Goal: Task Accomplishment & Management: Complete application form

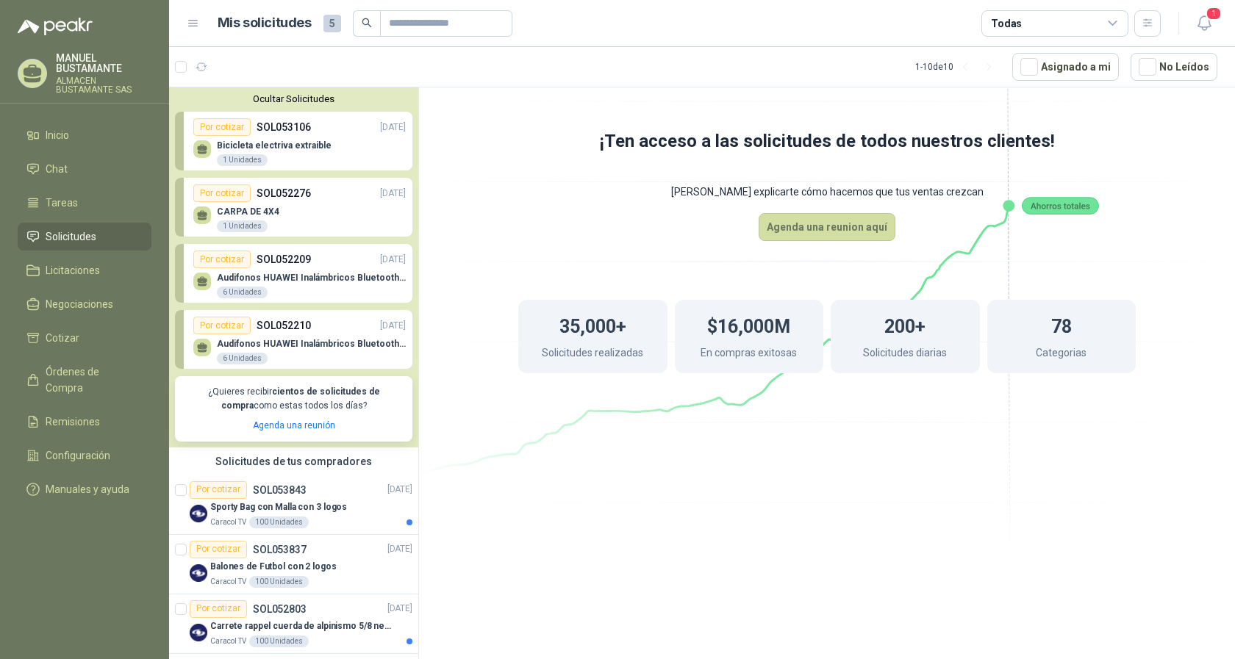
click at [285, 144] on p "Bicicleta electriva extraible" at bounding box center [274, 145] width 115 height 10
click at [282, 143] on p "Bicicleta electriva extraible" at bounding box center [274, 145] width 115 height 10
click at [58, 201] on span "Tareas" at bounding box center [62, 203] width 32 height 16
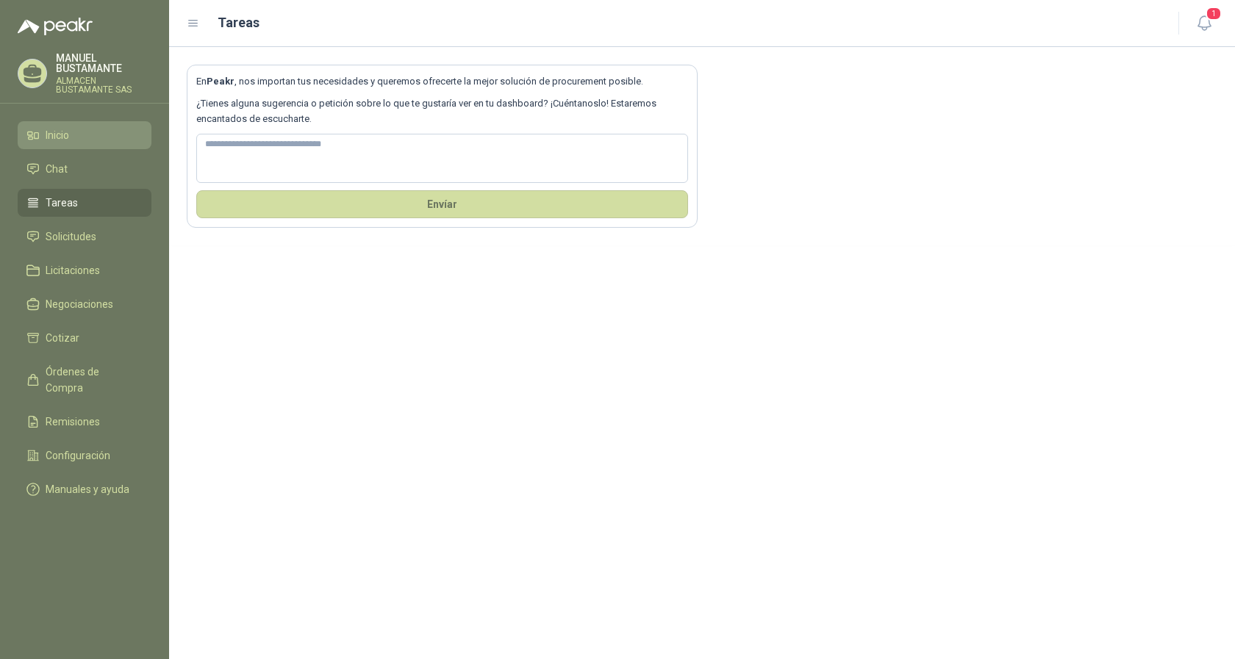
click at [47, 132] on span "Inicio" at bounding box center [58, 135] width 24 height 16
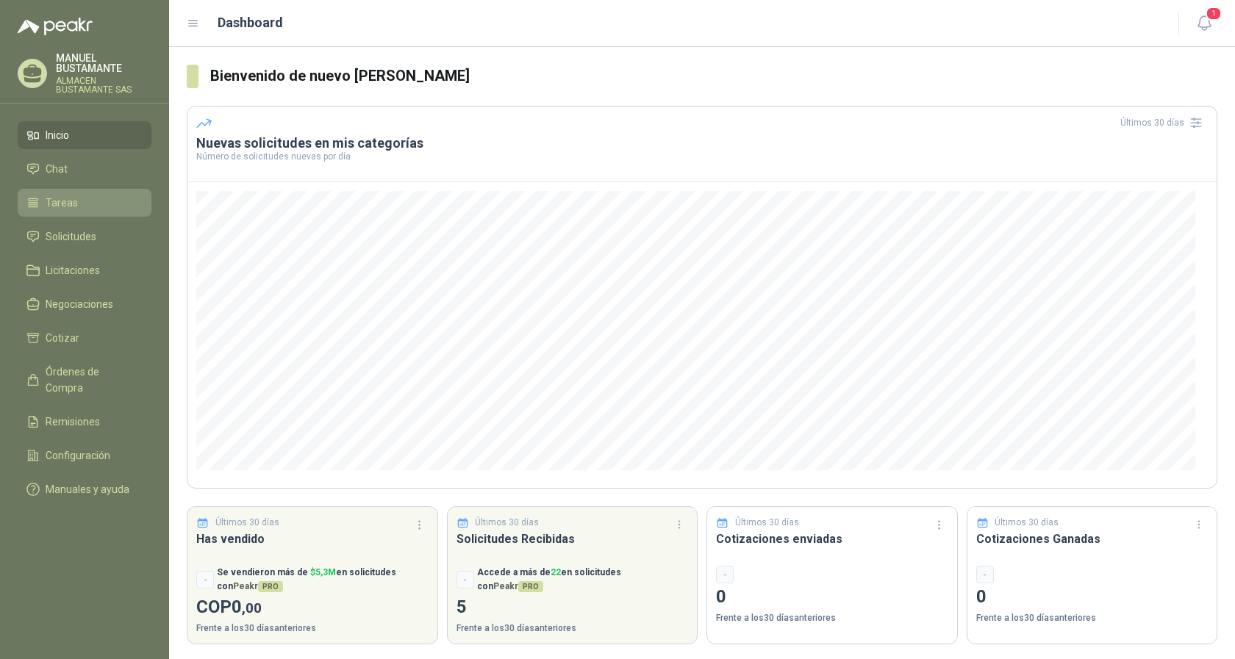
click at [62, 203] on span "Tareas" at bounding box center [62, 203] width 32 height 16
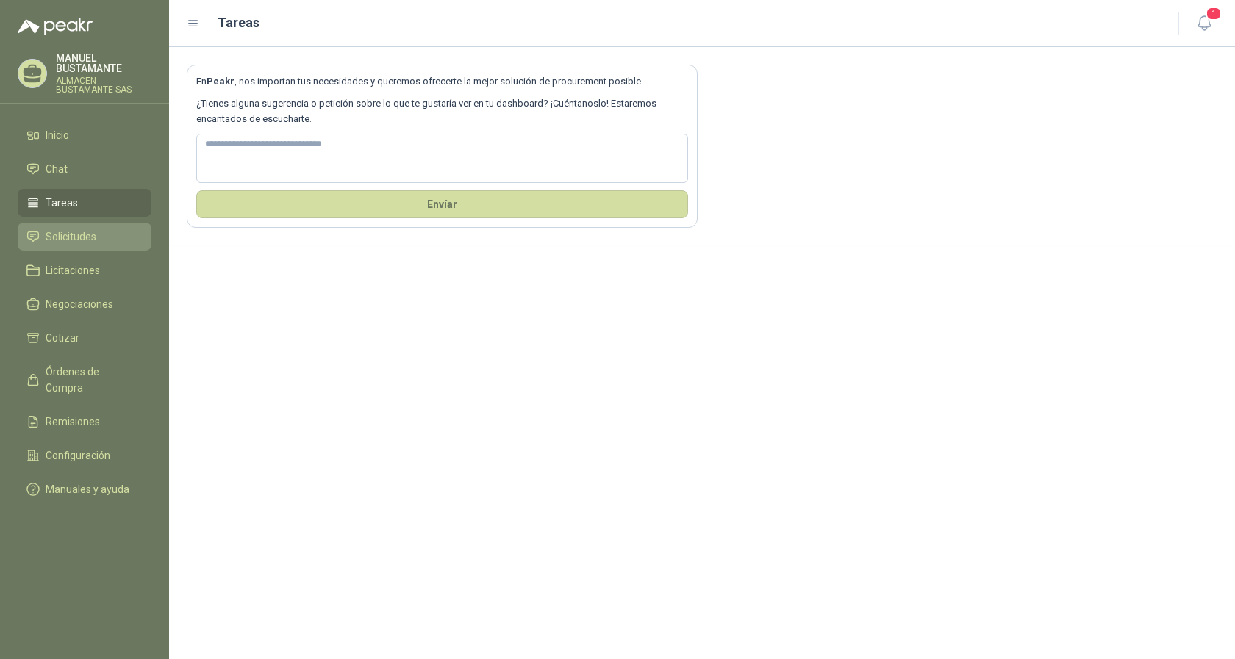
click at [60, 236] on span "Solicitudes" at bounding box center [71, 237] width 51 height 16
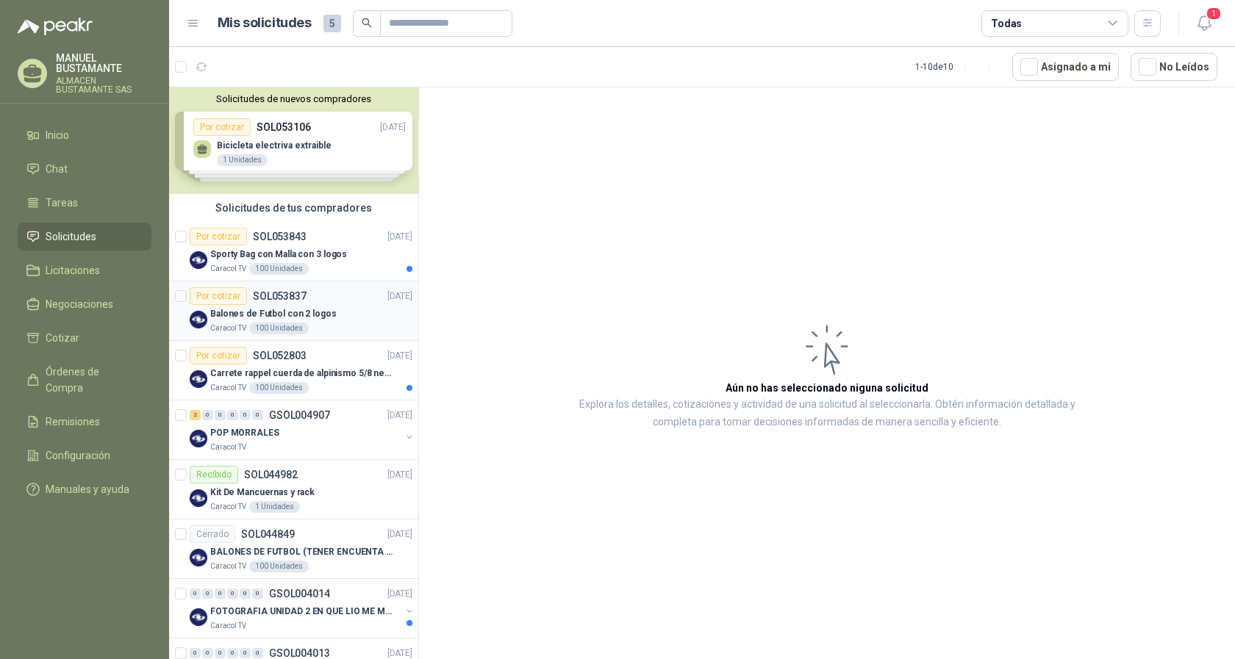
click at [268, 313] on p "Balones de Futbol con 2 logos" at bounding box center [273, 314] width 126 height 14
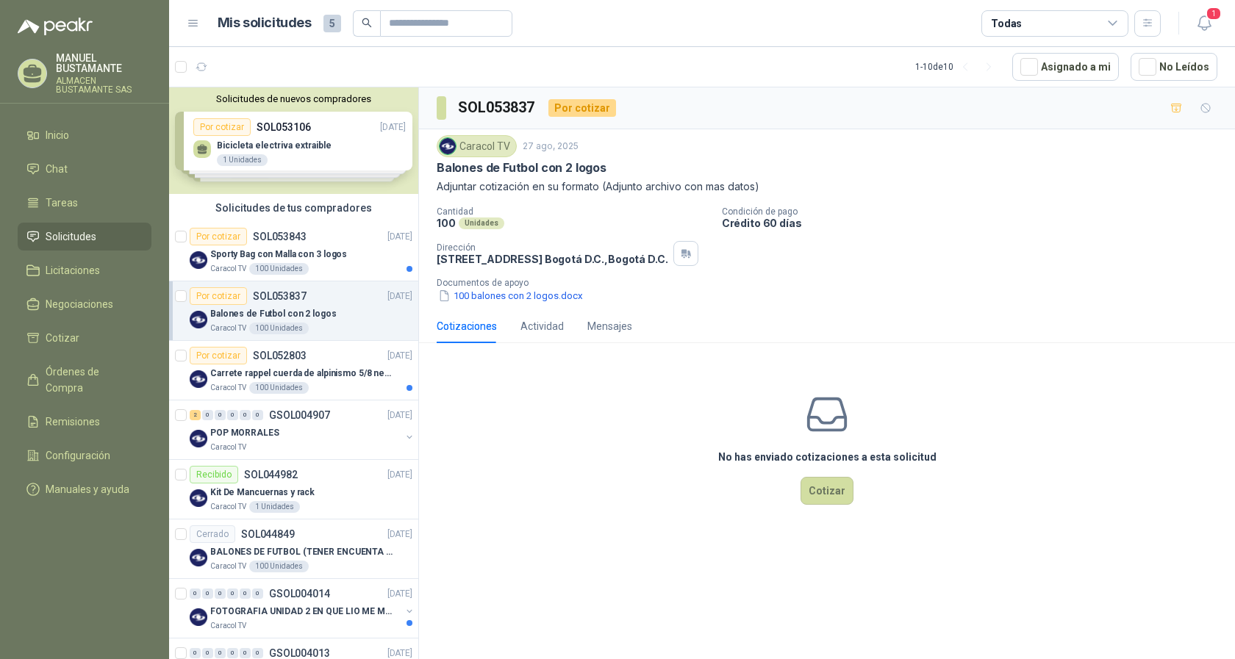
click at [272, 309] on p "Balones de Futbol con 2 logos" at bounding box center [273, 314] width 126 height 14
click at [834, 496] on button "Cotizar" at bounding box center [826, 491] width 53 height 28
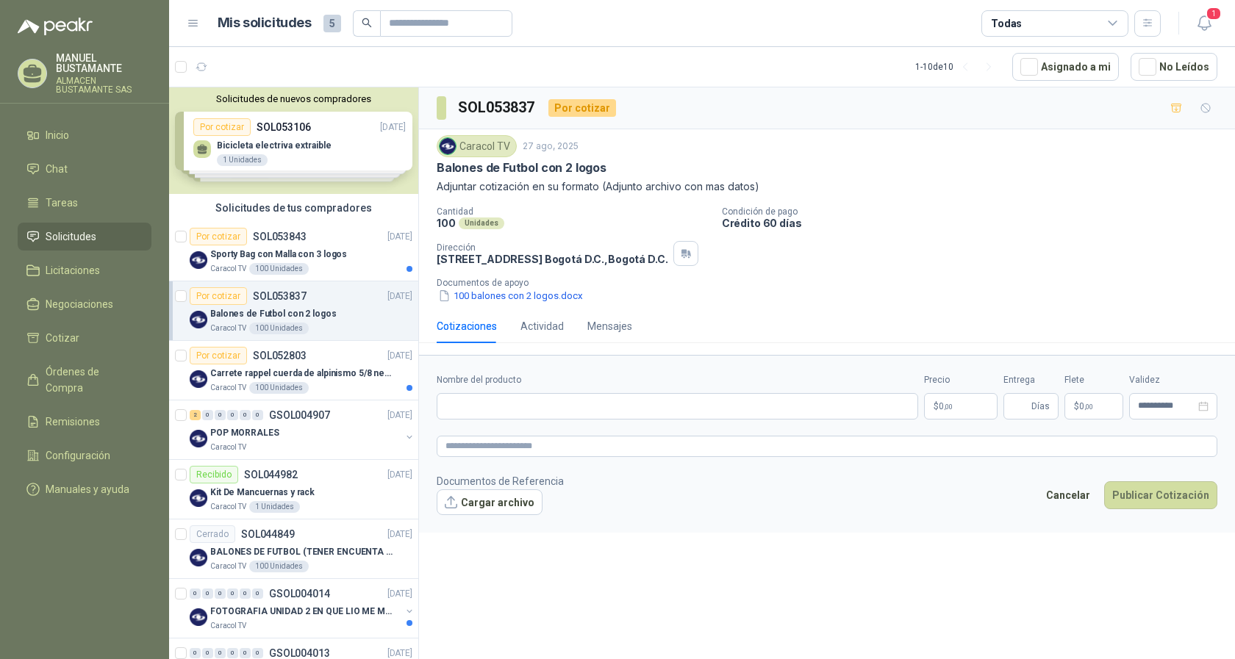
click at [811, 488] on footer "Documentos de Referencia Cargar archivo Cancelar Publicar Cotización" at bounding box center [827, 494] width 781 height 43
click at [474, 329] on div "Cotizaciones" at bounding box center [467, 326] width 60 height 16
click at [461, 409] on input "Nombre del producto" at bounding box center [677, 406] width 481 height 26
type input "**********"
click at [956, 400] on p "$ 0 ,00" at bounding box center [961, 406] width 74 height 26
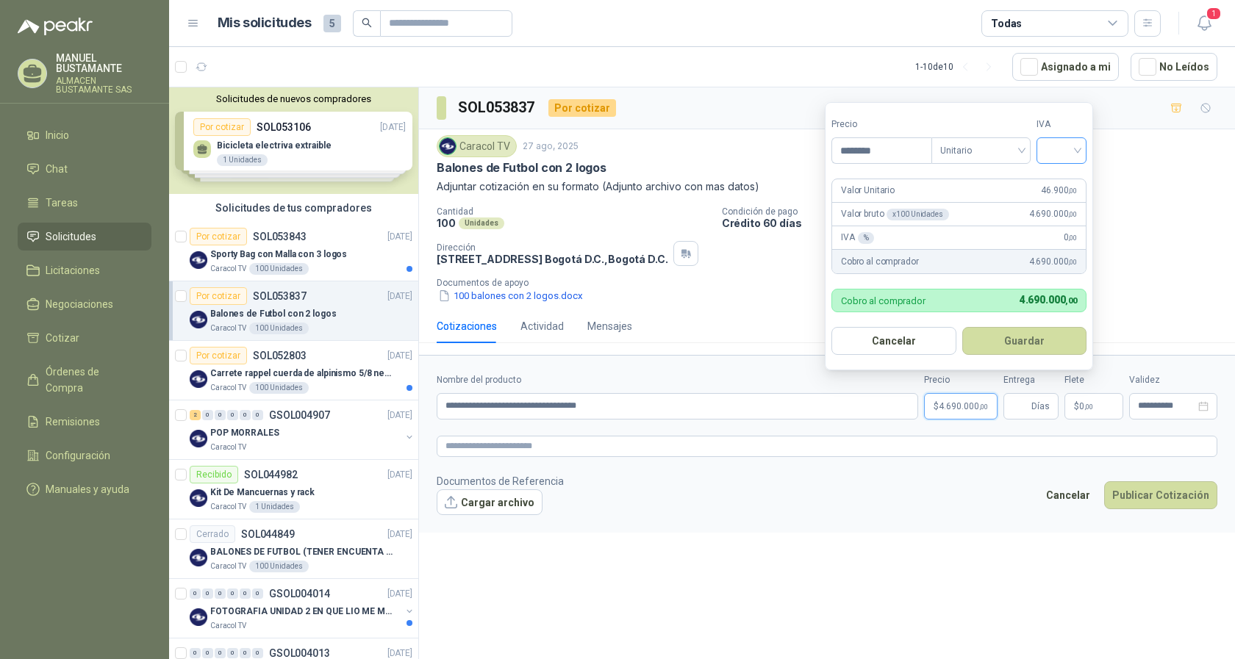
click at [1053, 153] on input "search" at bounding box center [1061, 149] width 32 height 22
click at [1059, 179] on div "19%" at bounding box center [1064, 181] width 27 height 16
drag, startPoint x: 889, startPoint y: 148, endPoint x: 840, endPoint y: 151, distance: 49.3
click at [840, 151] on input "********" at bounding box center [883, 150] width 102 height 25
type input "********"
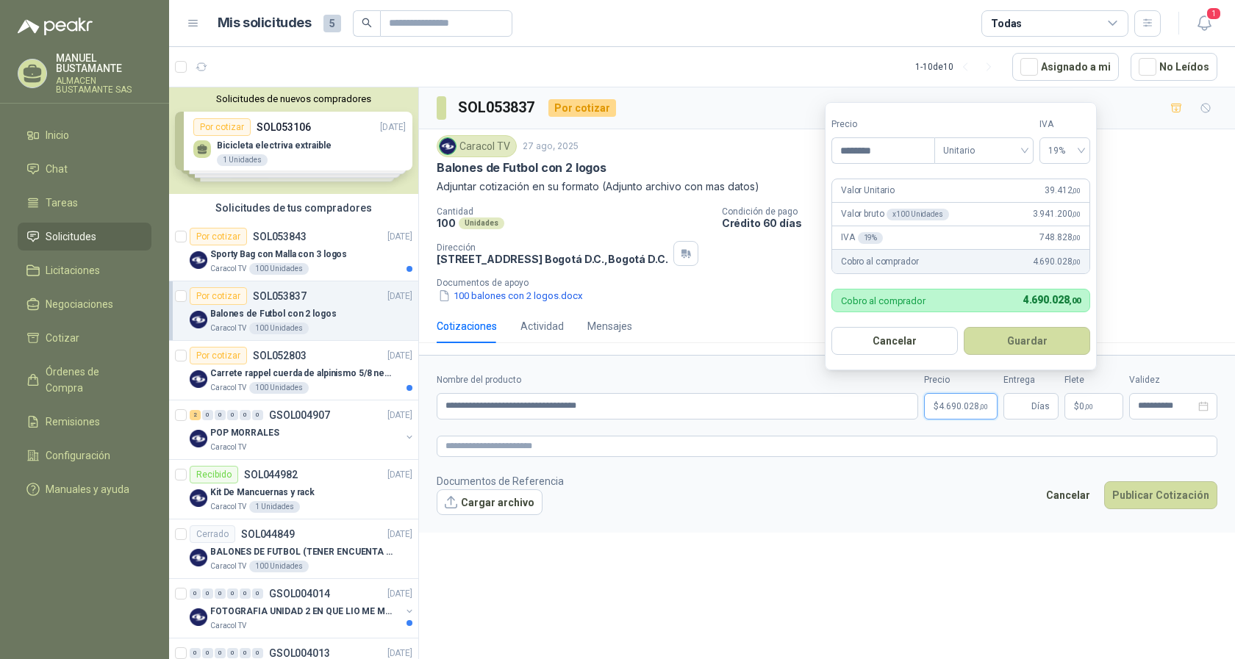
click at [1011, 271] on div "Cobro al comprador 4.690.028 ,00" at bounding box center [960, 262] width 257 height 24
click at [1012, 336] on button "Guardar" at bounding box center [1027, 341] width 126 height 28
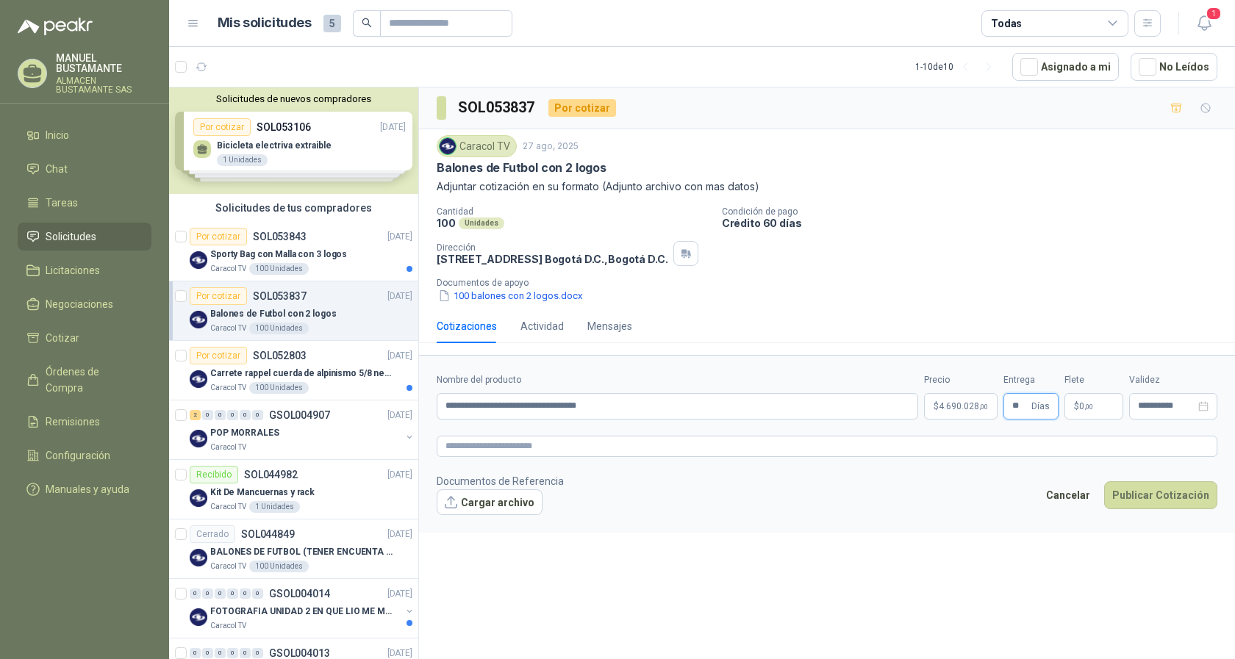
type input "**"
click at [1097, 426] on form "**********" at bounding box center [827, 444] width 816 height 178
click at [493, 448] on textarea at bounding box center [827, 446] width 781 height 21
click at [451, 498] on button "Cargar archivo" at bounding box center [490, 503] width 106 height 26
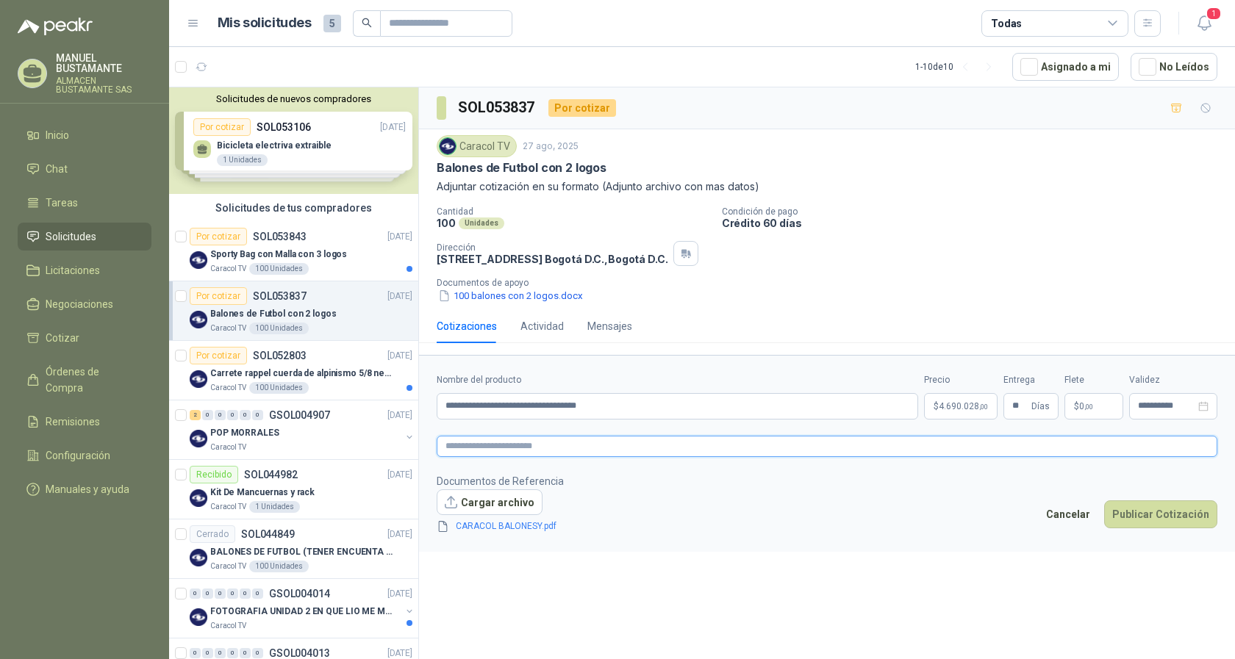
click at [470, 444] on textarea at bounding box center [827, 446] width 781 height 21
click at [1174, 509] on button "Publicar Cotización" at bounding box center [1160, 515] width 113 height 28
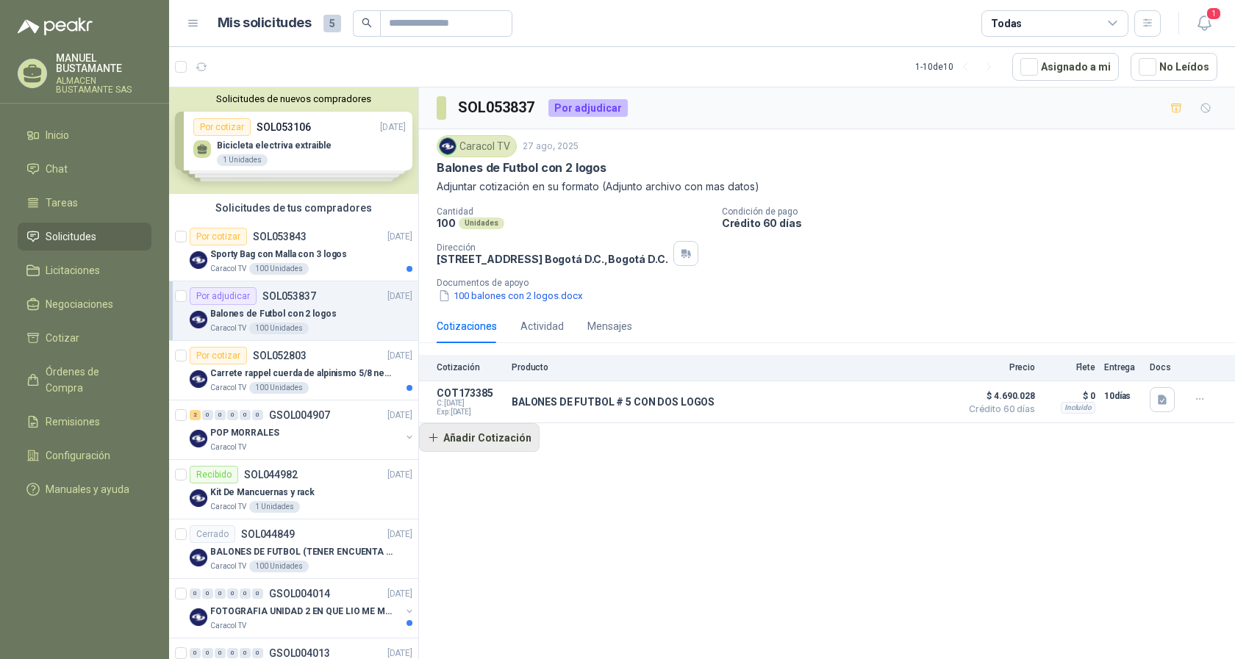
click at [462, 442] on button "Añadir Cotización" at bounding box center [479, 437] width 121 height 29
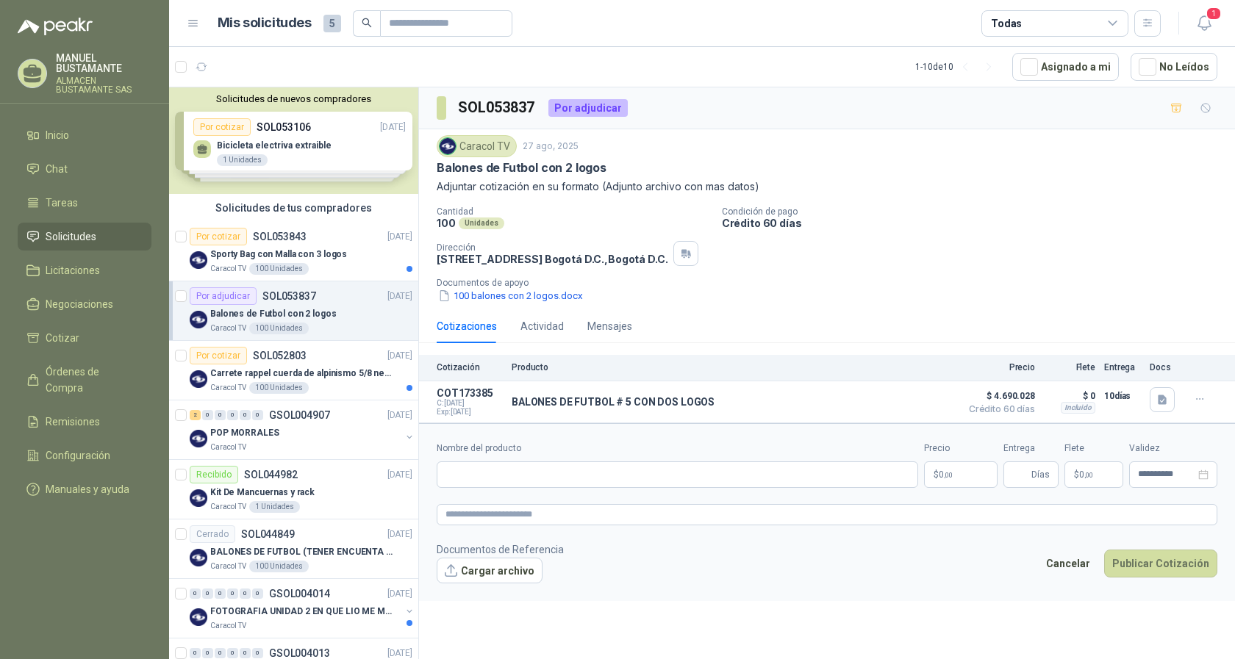
click at [535, 442] on label "Nombre del producto" at bounding box center [677, 449] width 481 height 14
click at [535, 462] on input "Nombre del producto" at bounding box center [677, 475] width 481 height 26
click at [1086, 556] on button "Cancelar" at bounding box center [1068, 564] width 60 height 28
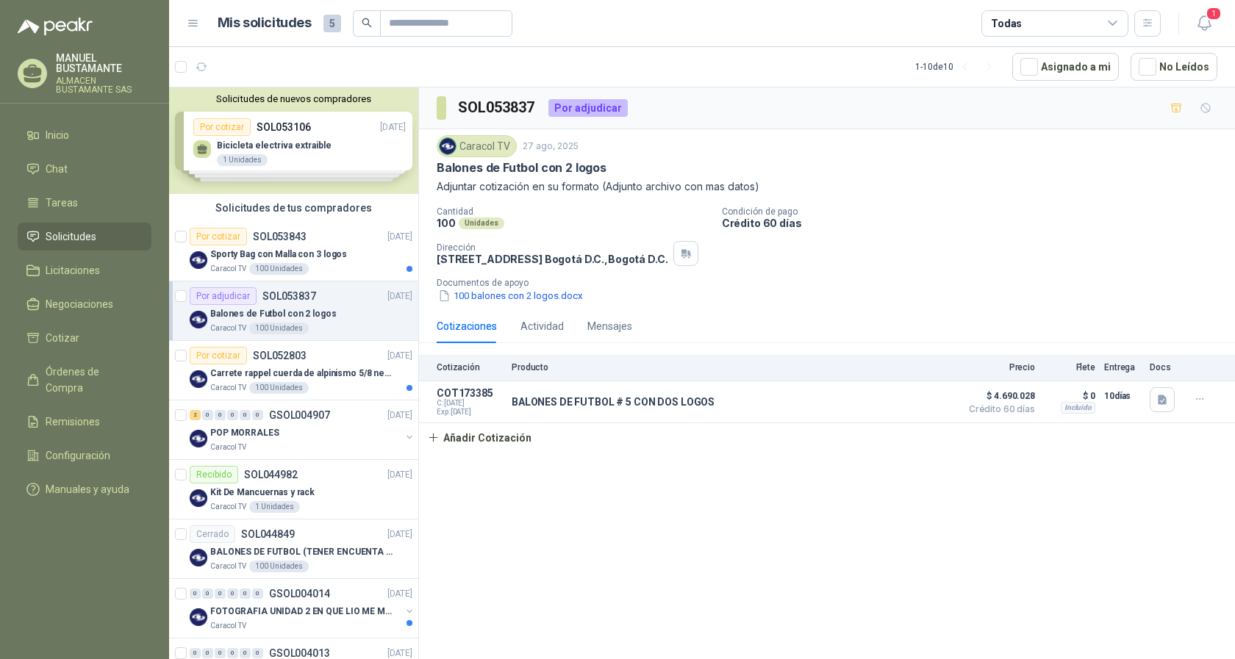
click at [71, 55] on p "[PERSON_NAME]" at bounding box center [104, 63] width 96 height 21
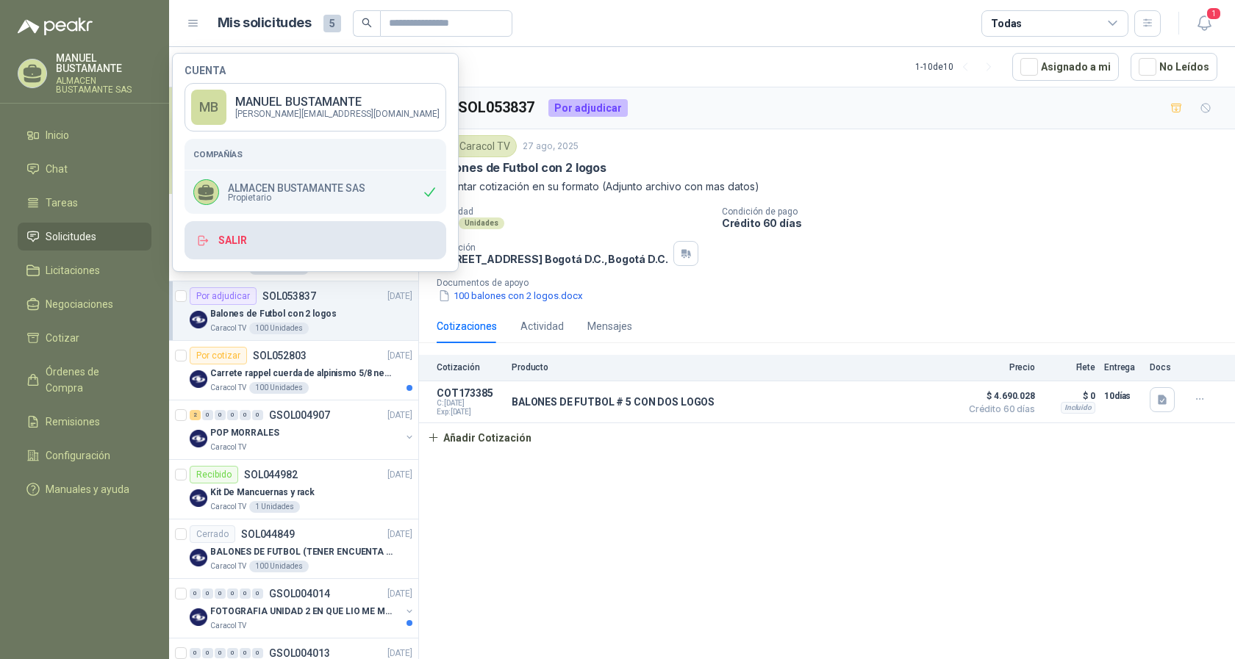
click at [228, 240] on button "Salir" at bounding box center [315, 240] width 262 height 38
